Goal: Browse casually

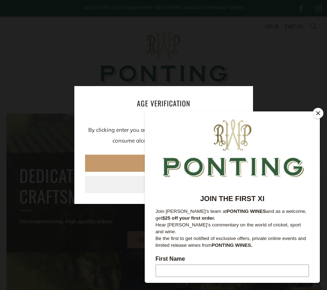
click at [226, 15] on div "Age verification By clicking enter you are verifying that you are old enough to…" at bounding box center [163, 145] width 327 height 290
click at [319, 114] on button "Close" at bounding box center [317, 113] width 11 height 11
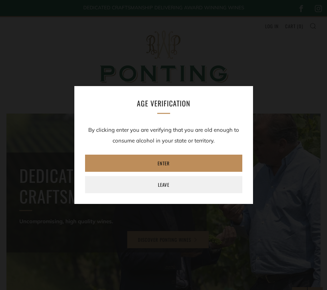
click at [207, 160] on link "Enter" at bounding box center [163, 163] width 157 height 17
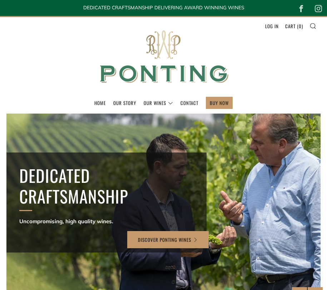
click at [175, 62] on img at bounding box center [163, 57] width 143 height 80
